Goal: Information Seeking & Learning: Learn about a topic

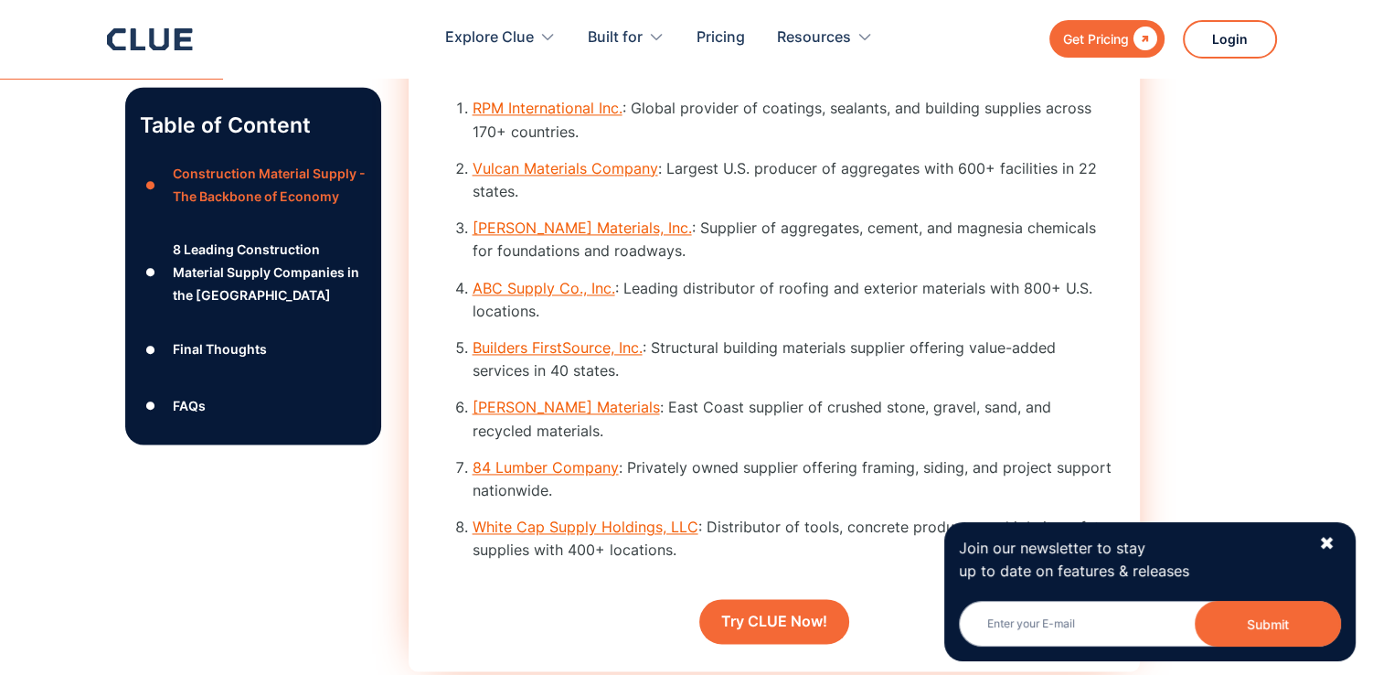
scroll to position [2651, 0]
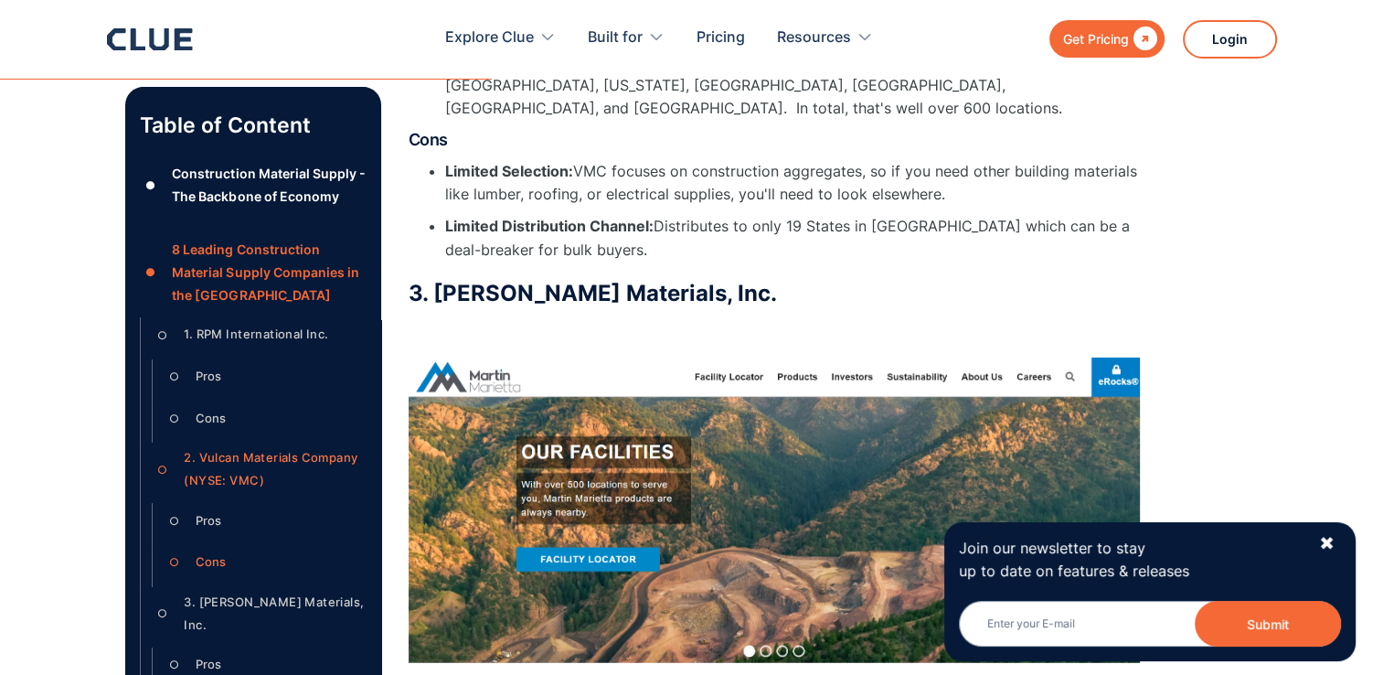
scroll to position [6053, 0]
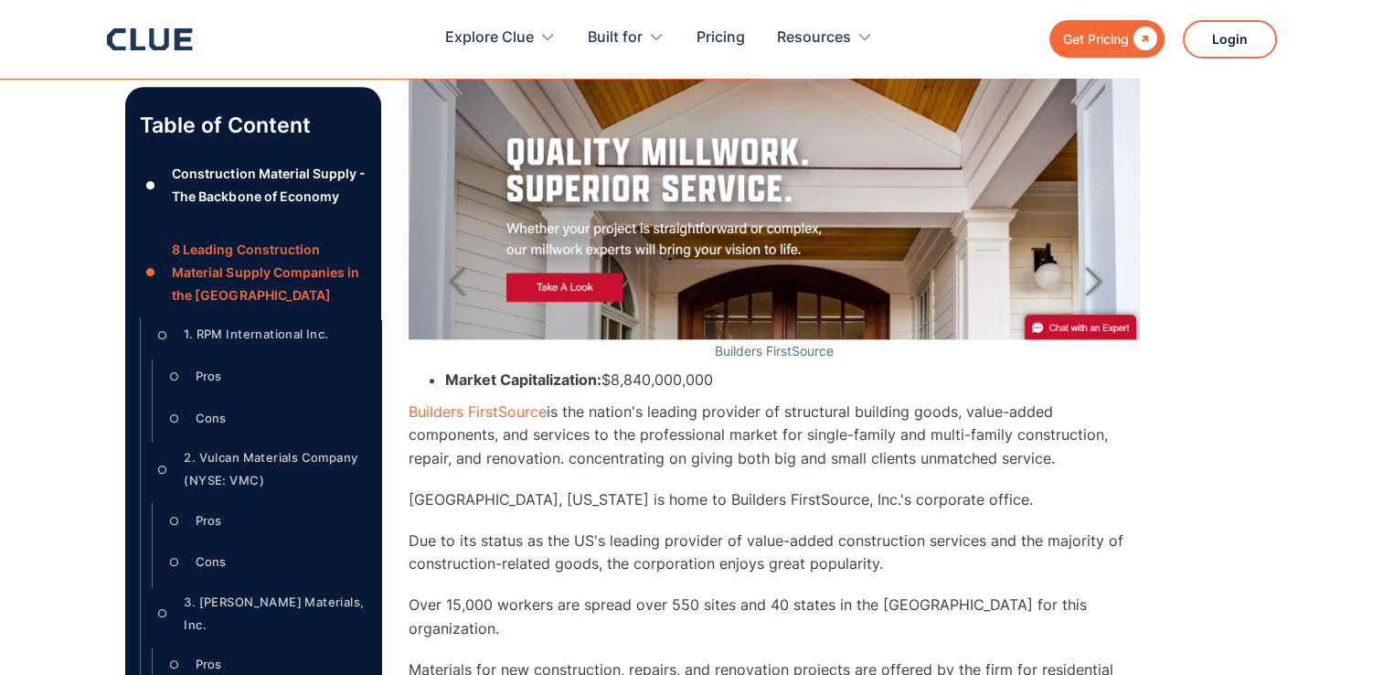
scroll to position [9024, 0]
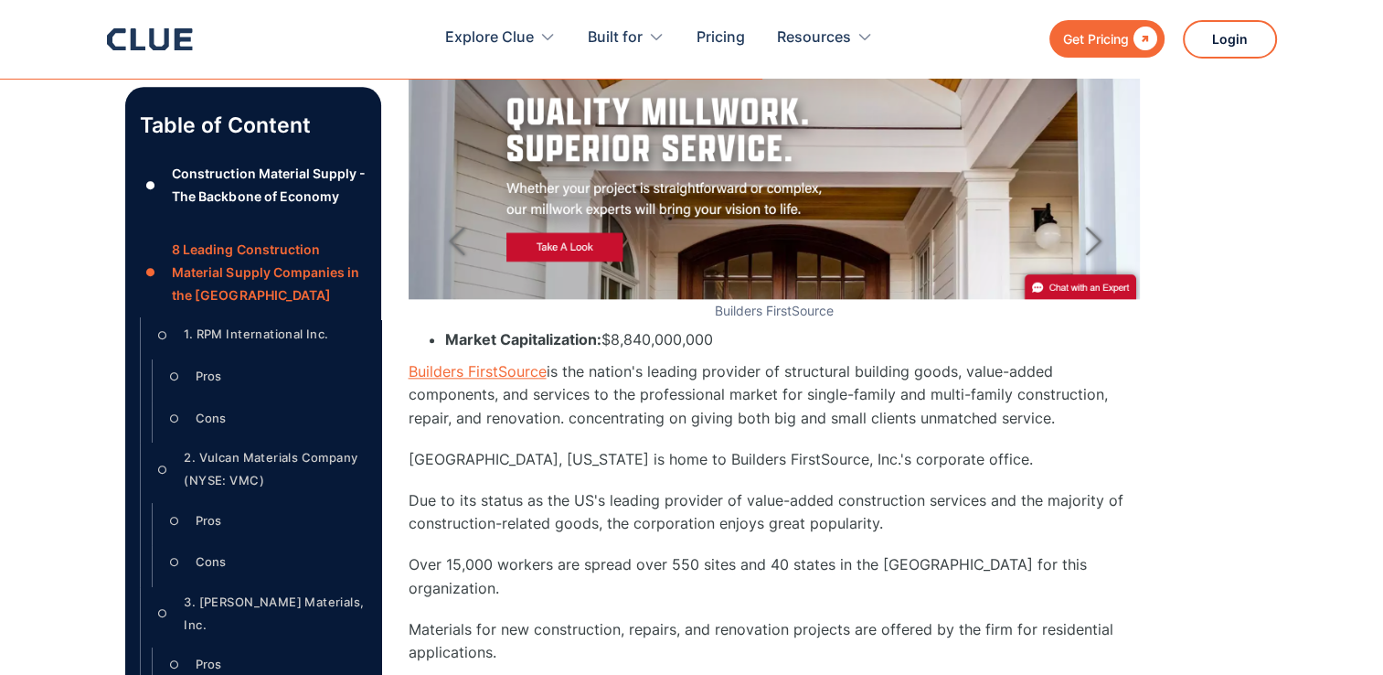
click at [495, 362] on link "Builders FirstSource" at bounding box center [478, 371] width 138 height 18
